Goal: Book appointment/travel/reservation

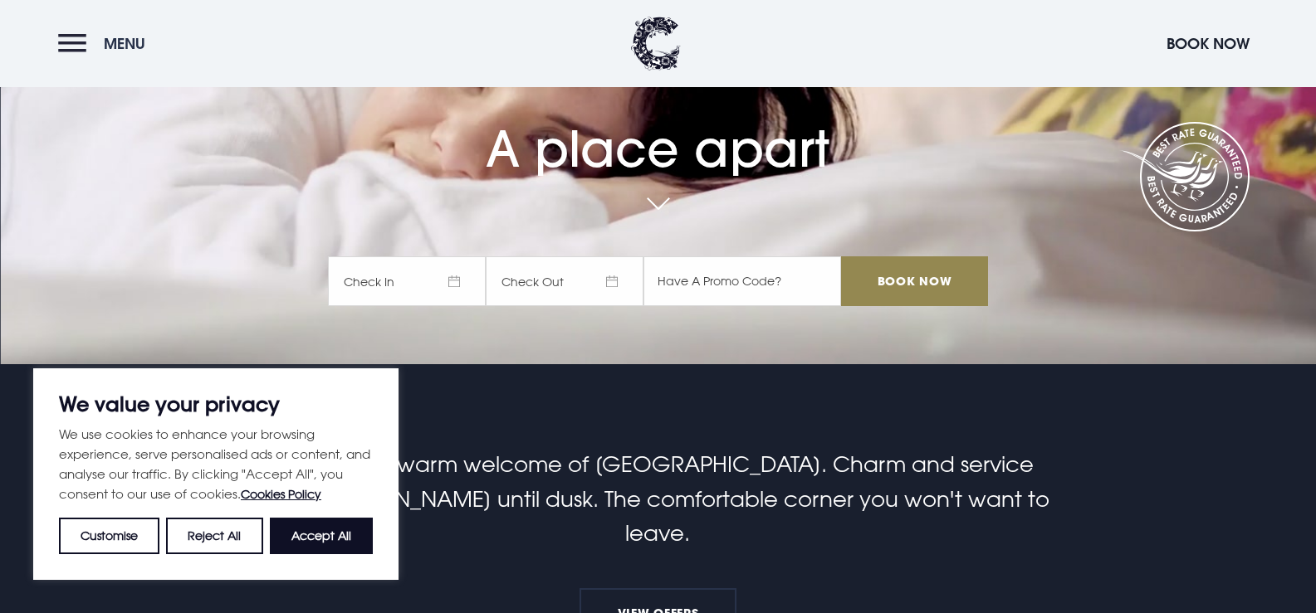
click at [81, 53] on button "Menu" at bounding box center [105, 44] width 95 height 36
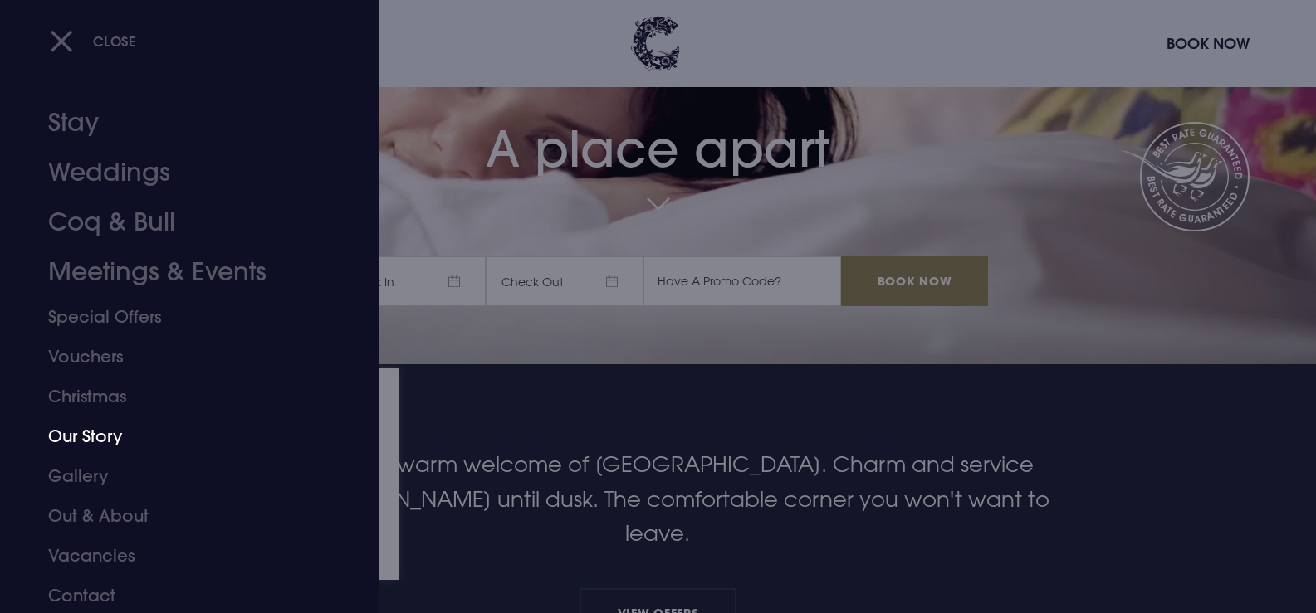
scroll to position [11, 0]
click at [115, 261] on link "Meetings & Events" at bounding box center [179, 270] width 262 height 50
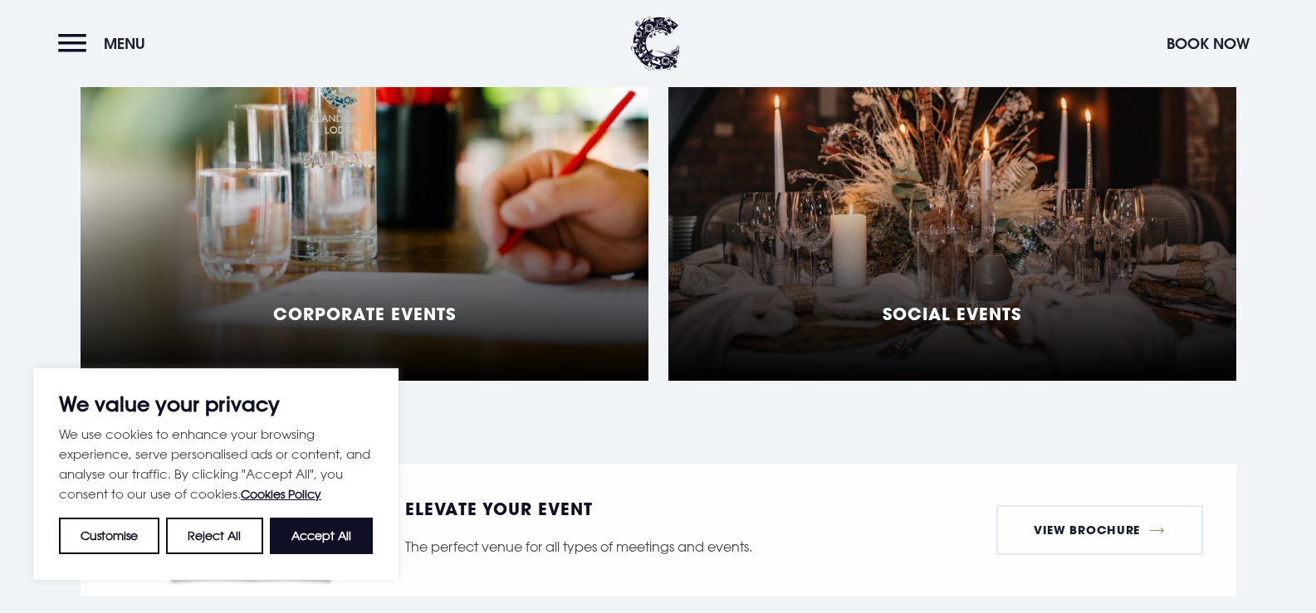
scroll to position [1494, 0]
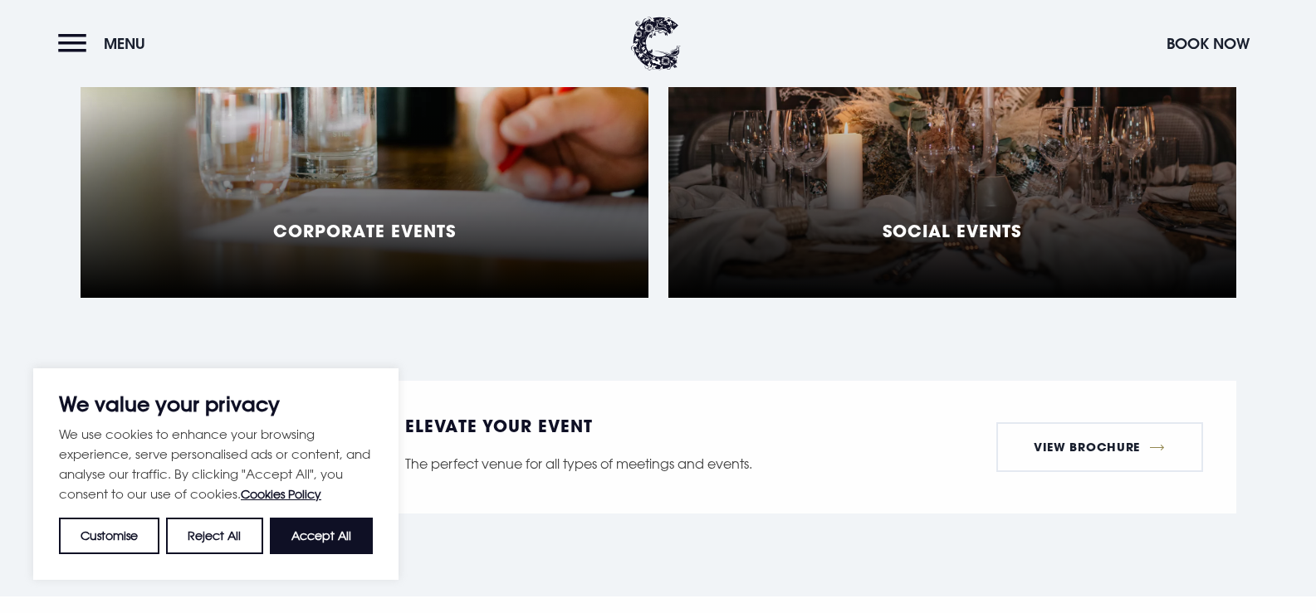
click at [787, 261] on div "Social Events" at bounding box center [952, 90] width 568 height 415
